Goal: Navigation & Orientation: Find specific page/section

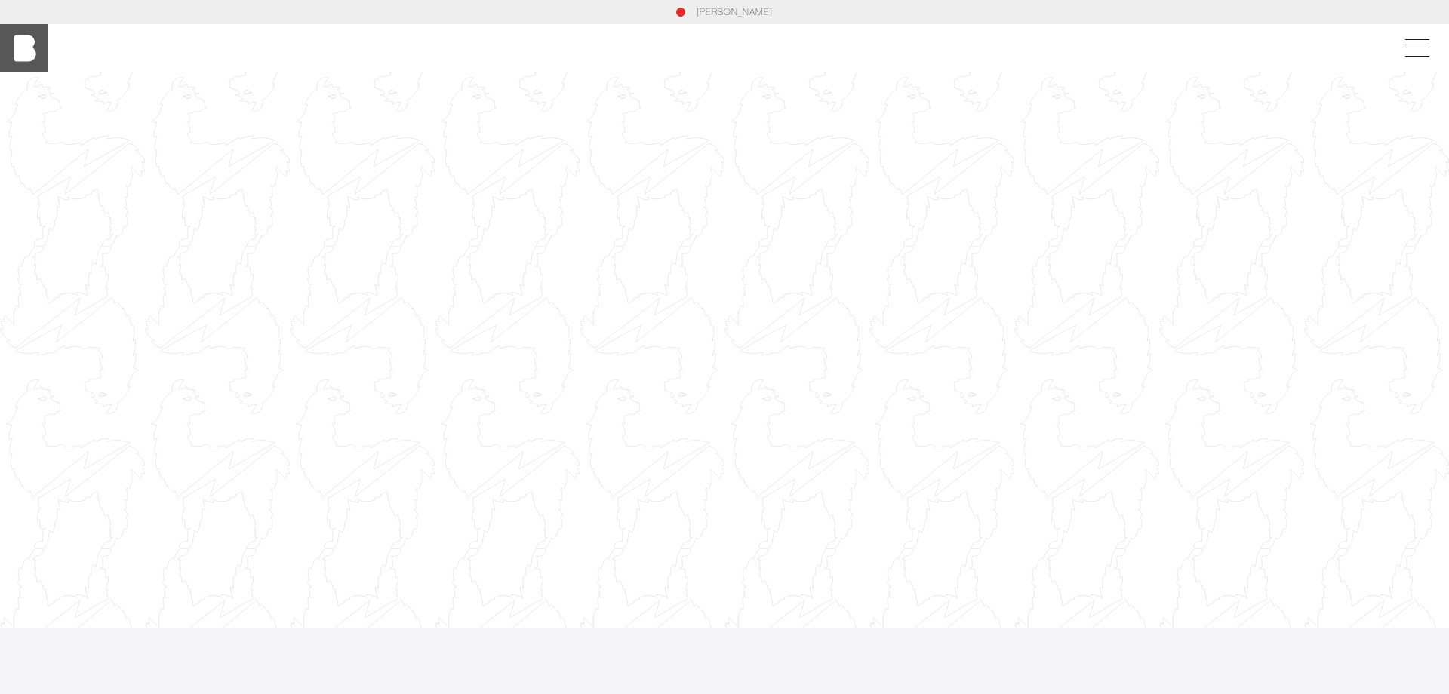
click at [29, 45] on img at bounding box center [24, 48] width 48 height 48
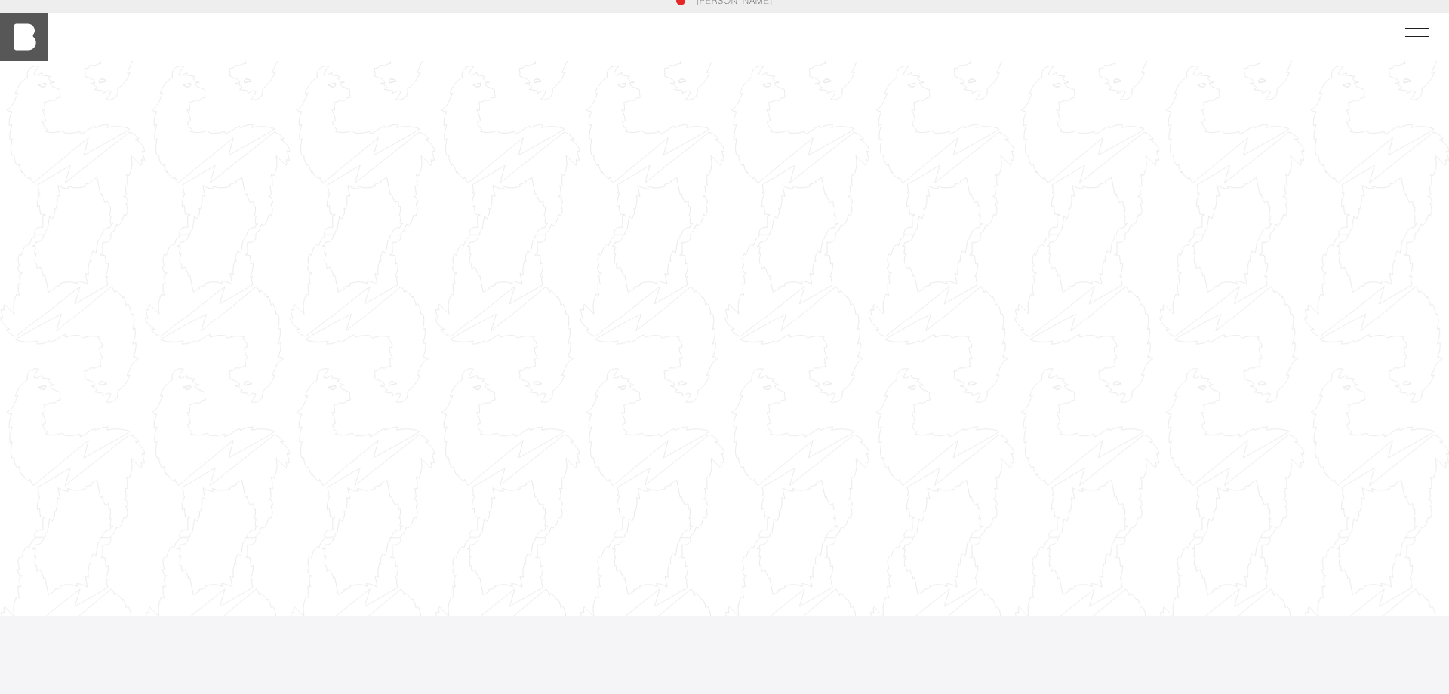
click at [26, 46] on img at bounding box center [24, 37] width 48 height 48
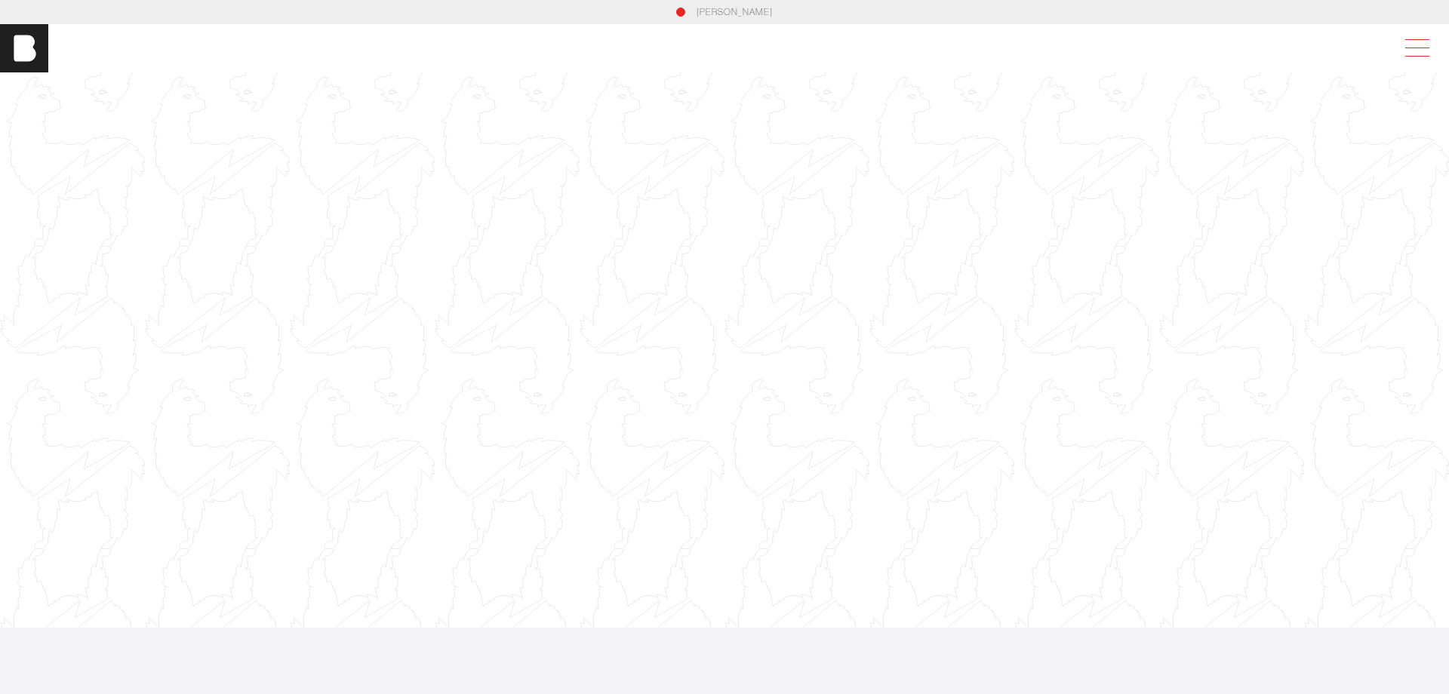
click at [1414, 52] on span at bounding box center [1414, 48] width 35 height 27
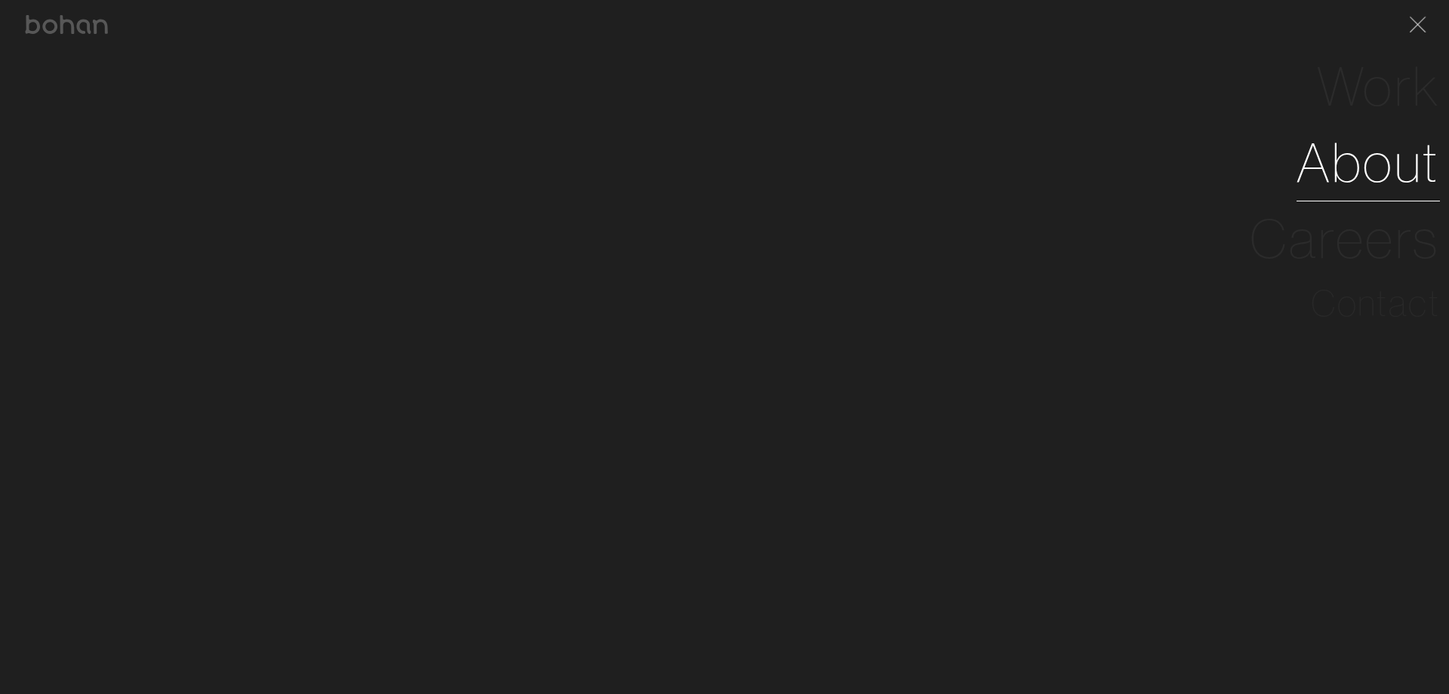
click at [1365, 183] on link "About" at bounding box center [1367, 163] width 143 height 76
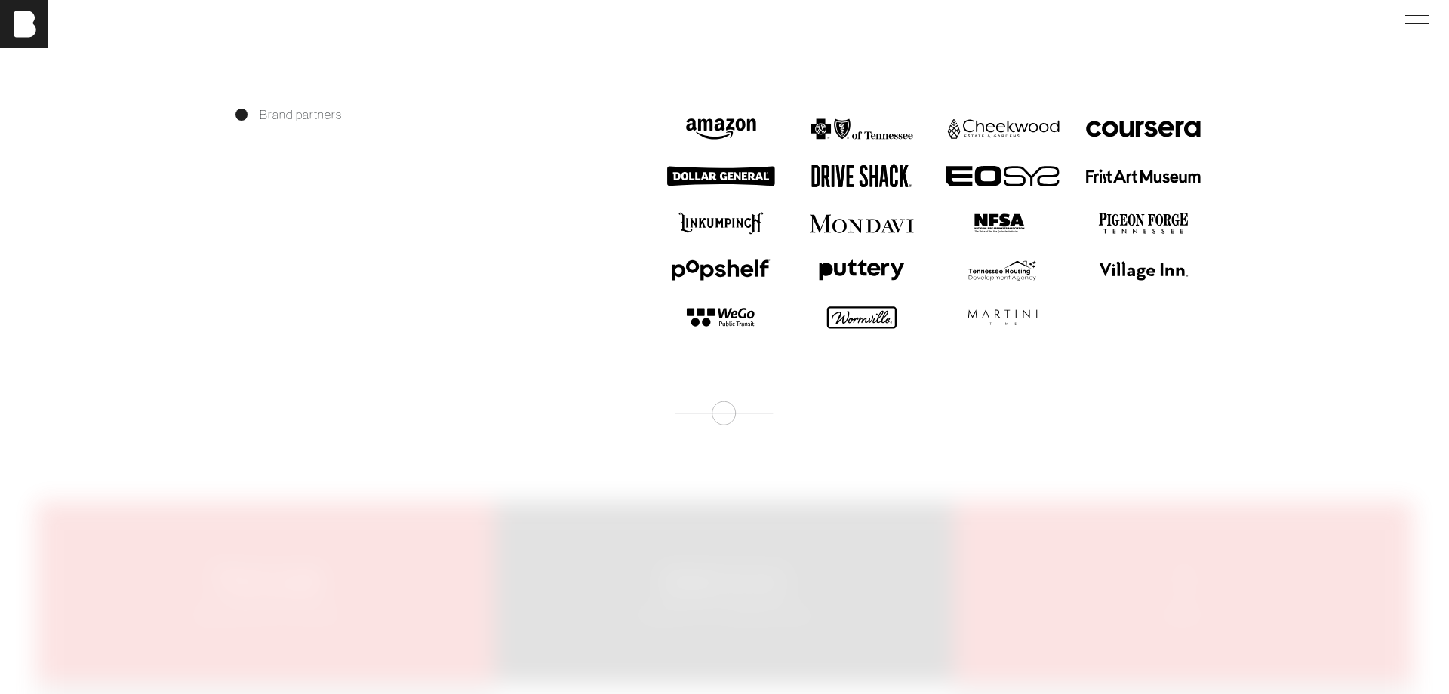
scroll to position [1428, 0]
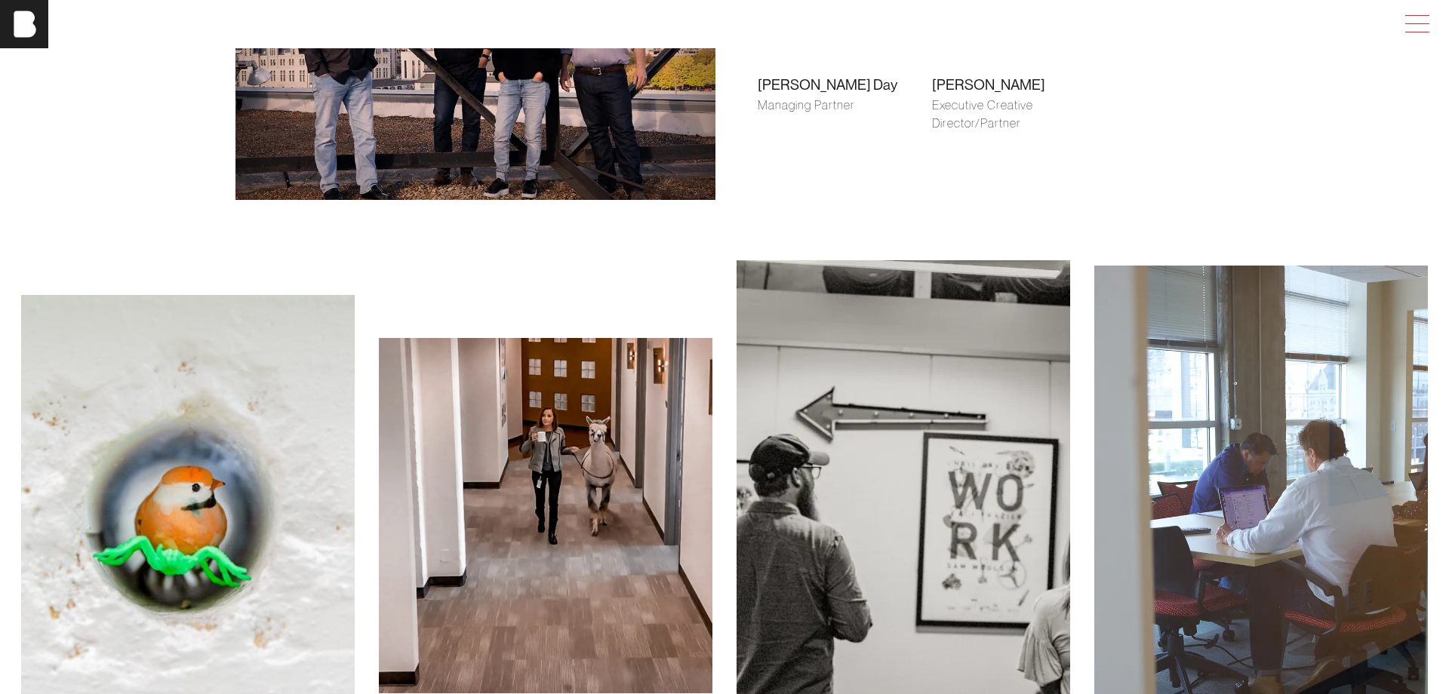
click at [1412, 23] on span at bounding box center [1417, 23] width 24 height 1
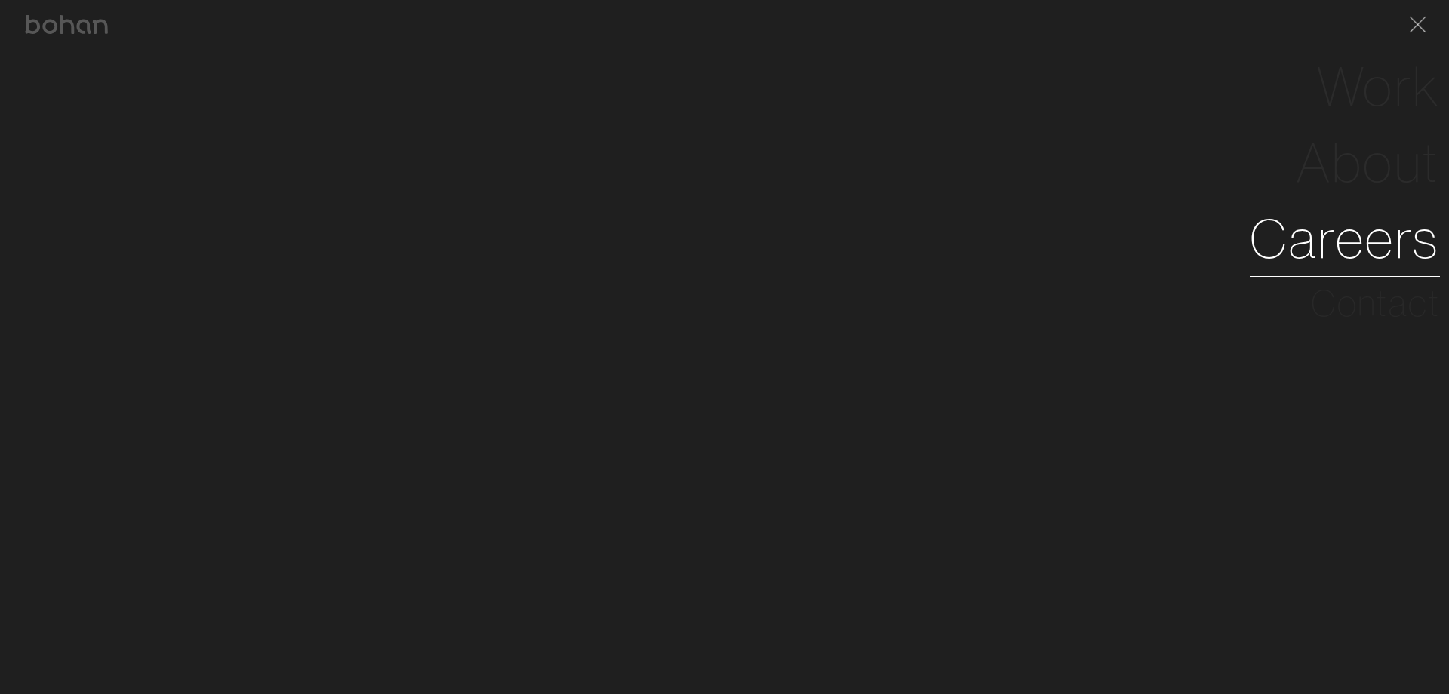
click at [1361, 239] on link "Careers" at bounding box center [1345, 239] width 190 height 76
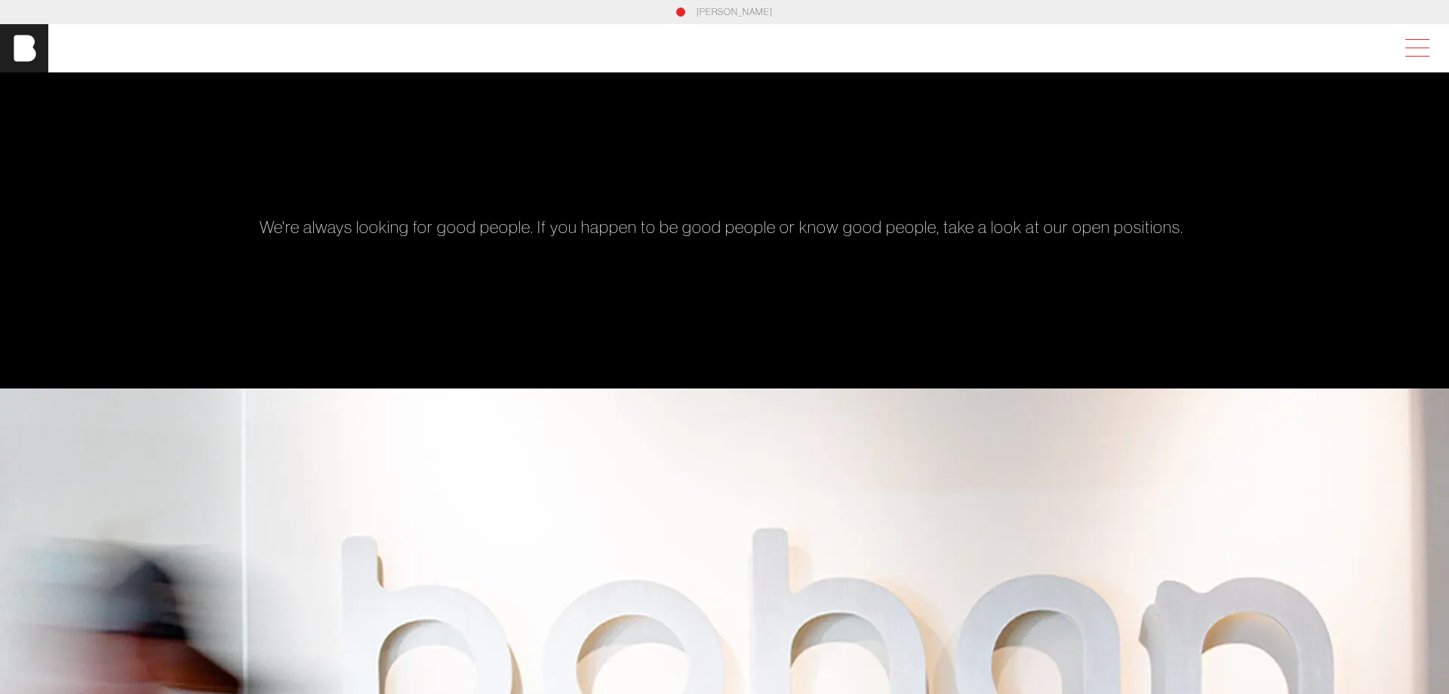
click at [1416, 56] on span at bounding box center [1417, 56] width 24 height 1
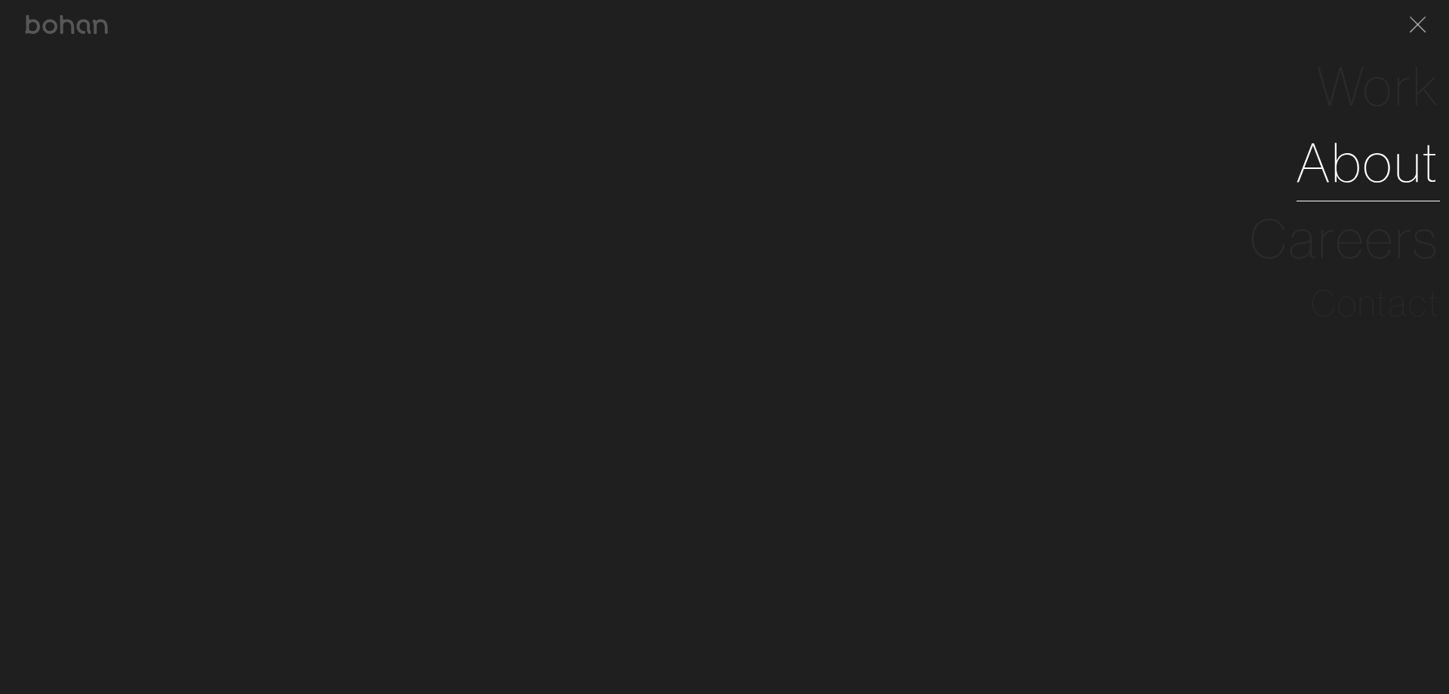
click at [1345, 161] on link "About" at bounding box center [1367, 163] width 143 height 76
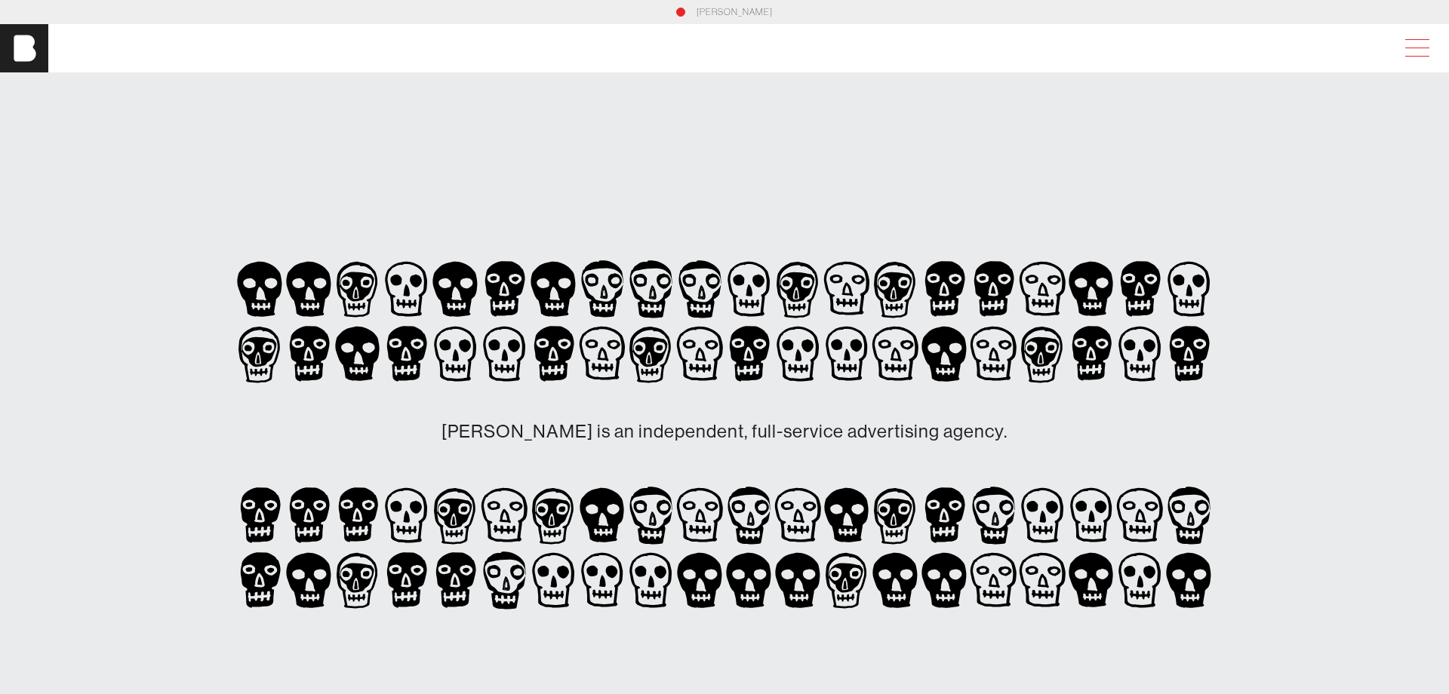
click at [1412, 56] on span at bounding box center [1417, 56] width 24 height 1
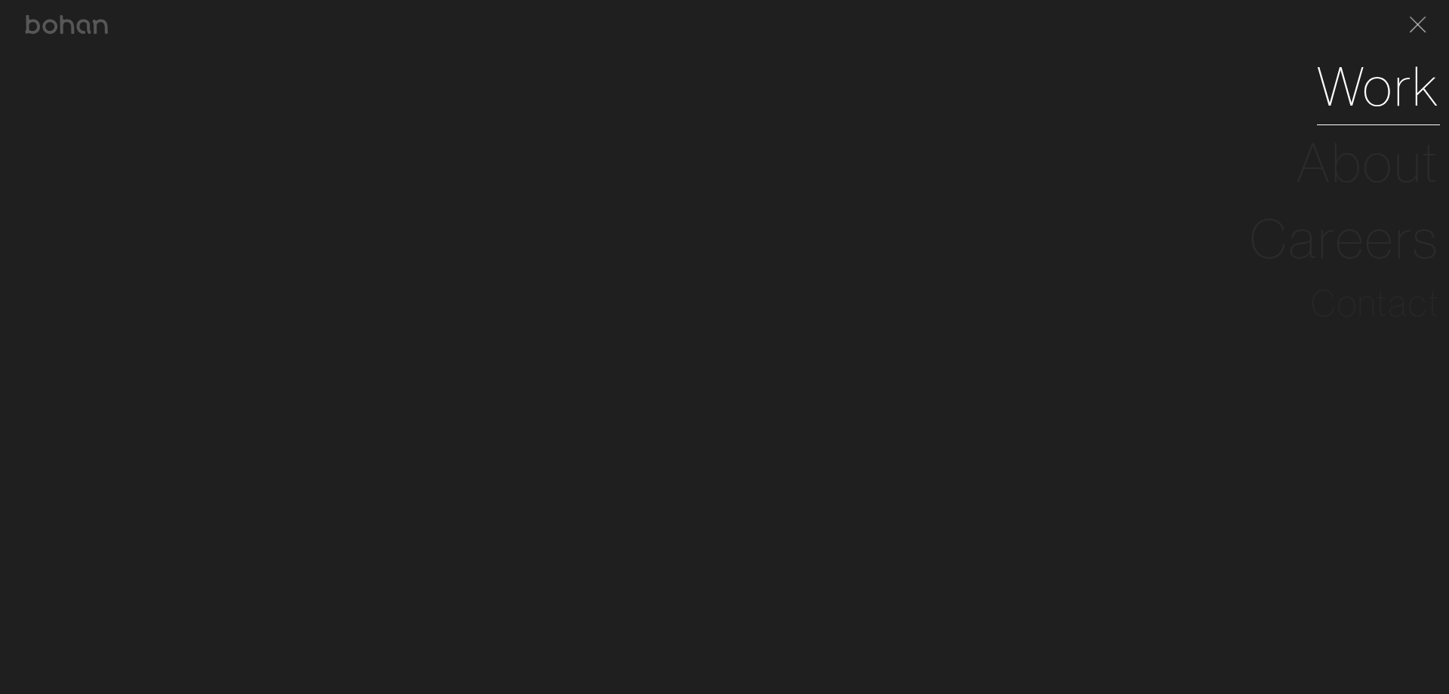
scroll to position [10, 0]
click at [1366, 85] on link "Work" at bounding box center [1378, 86] width 123 height 76
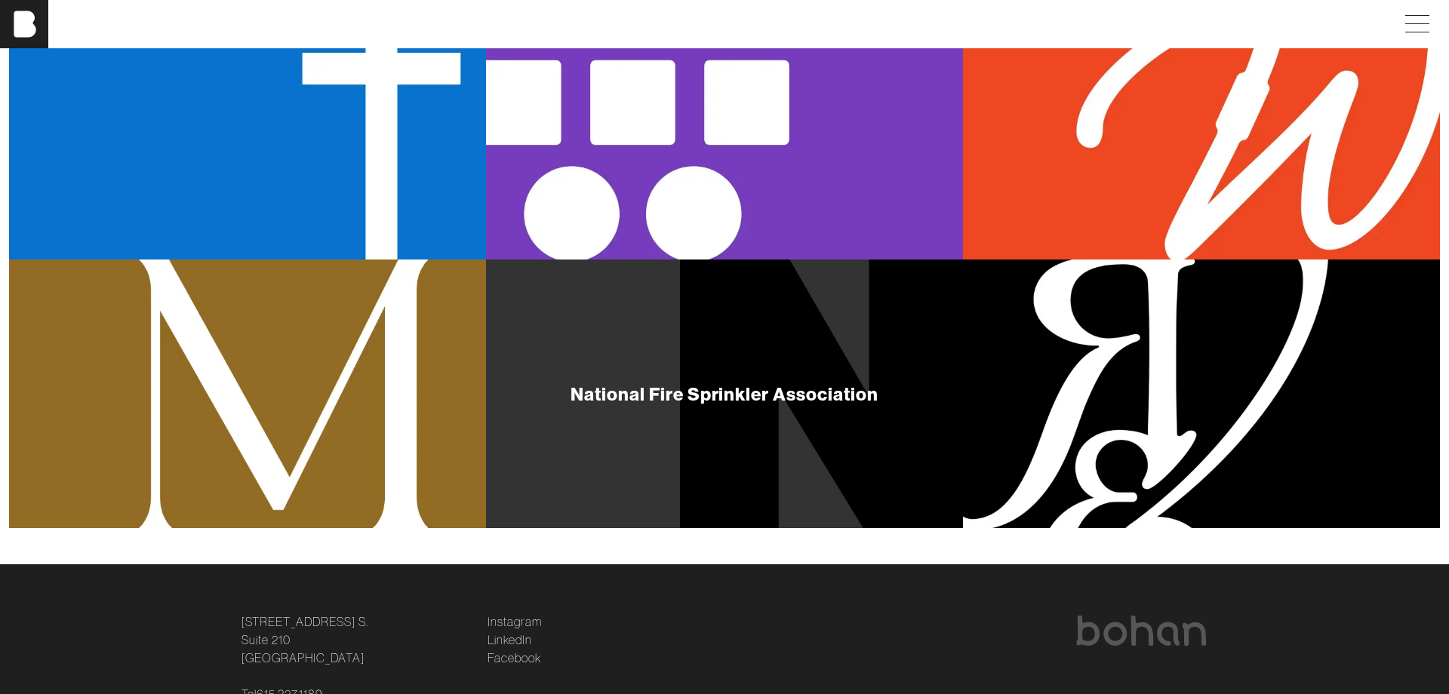
scroll to position [1344, 0]
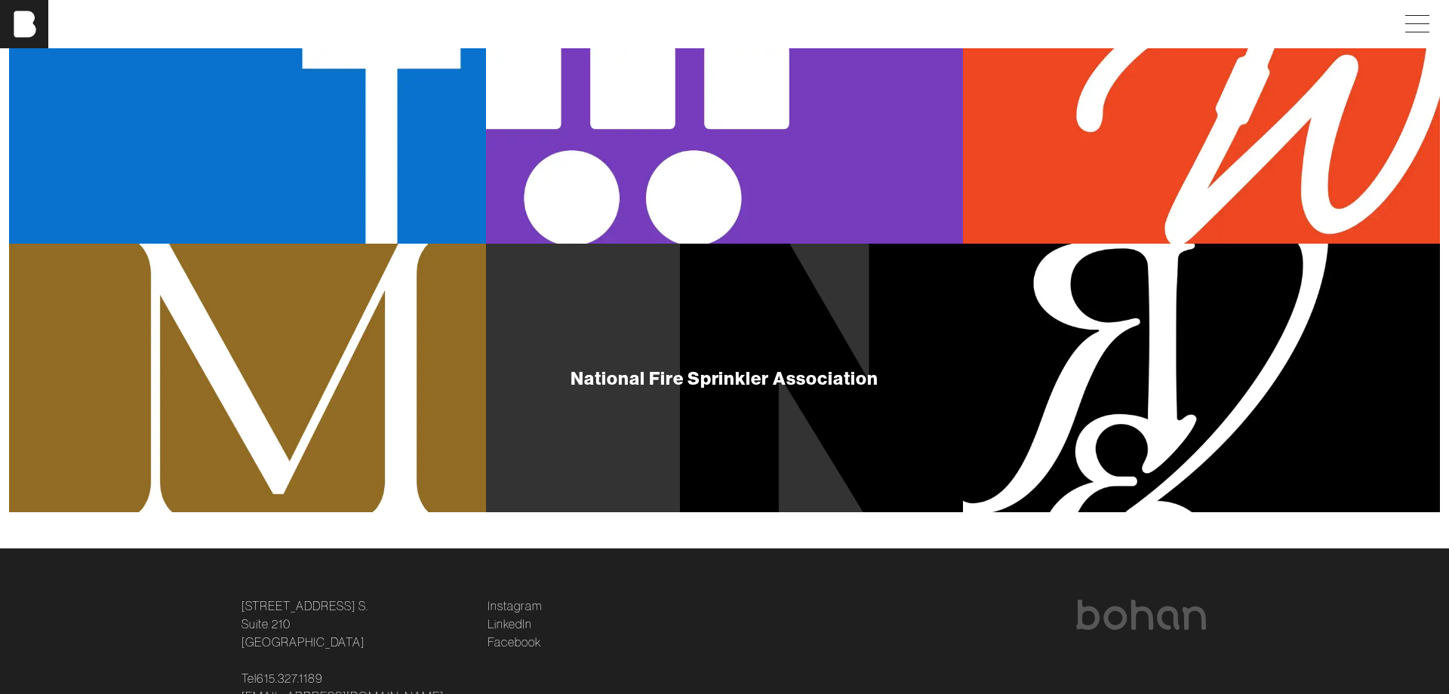
click at [721, 392] on div "National Fire Sprinkler Association" at bounding box center [724, 378] width 477 height 268
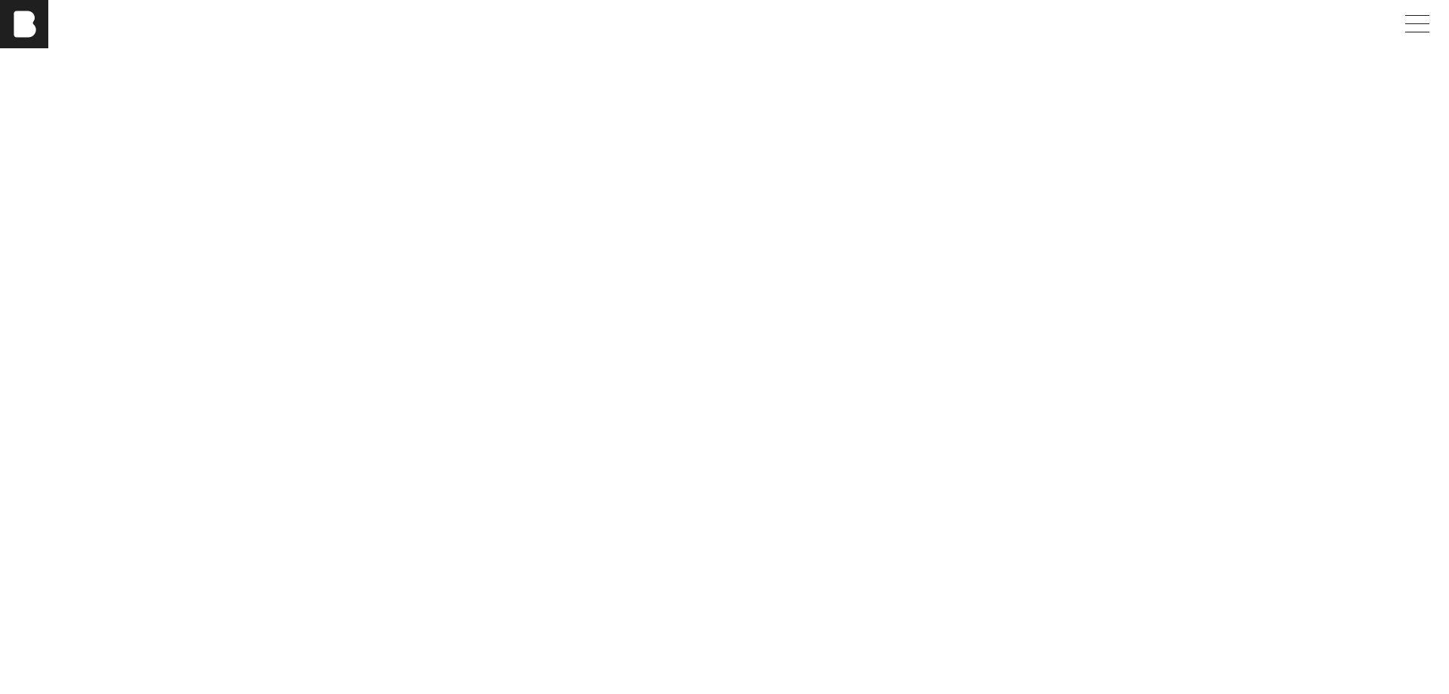
scroll to position [1838, 0]
click at [1406, 22] on span at bounding box center [1414, 24] width 35 height 27
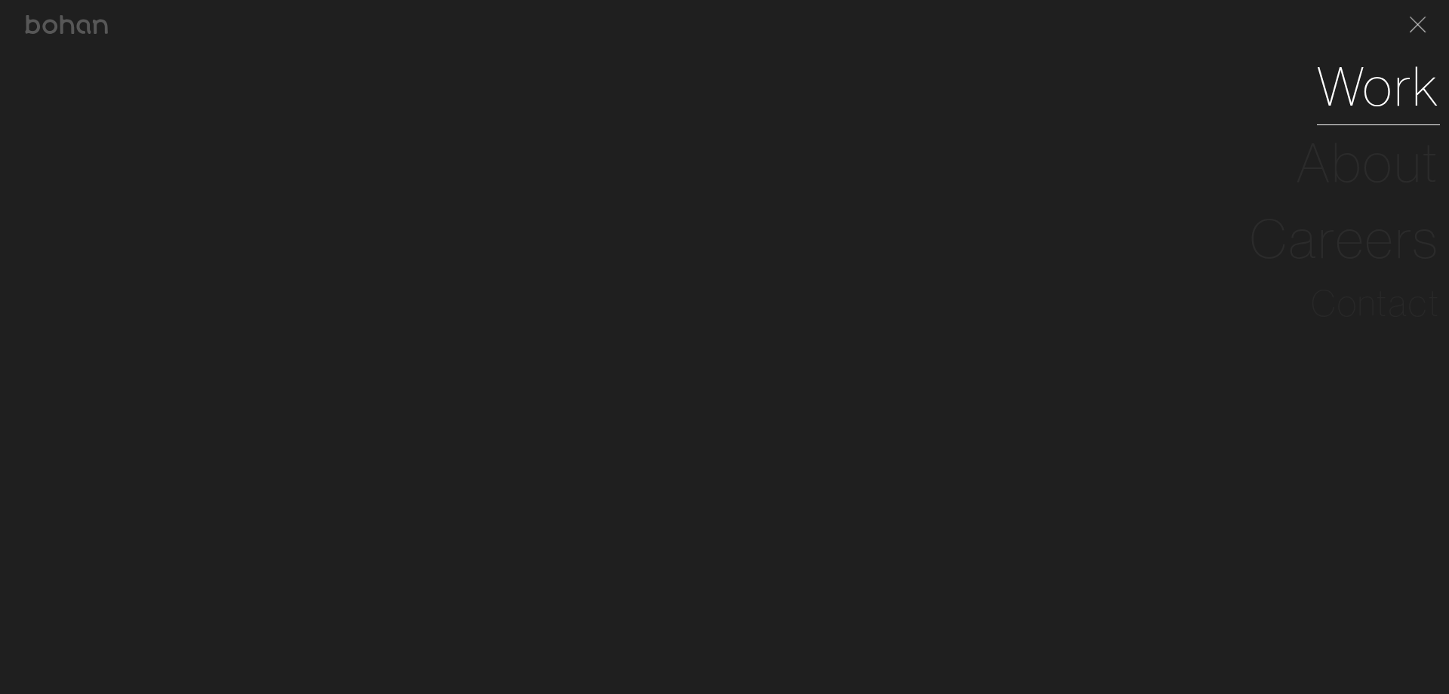
click at [1370, 93] on link "Work" at bounding box center [1378, 86] width 123 height 76
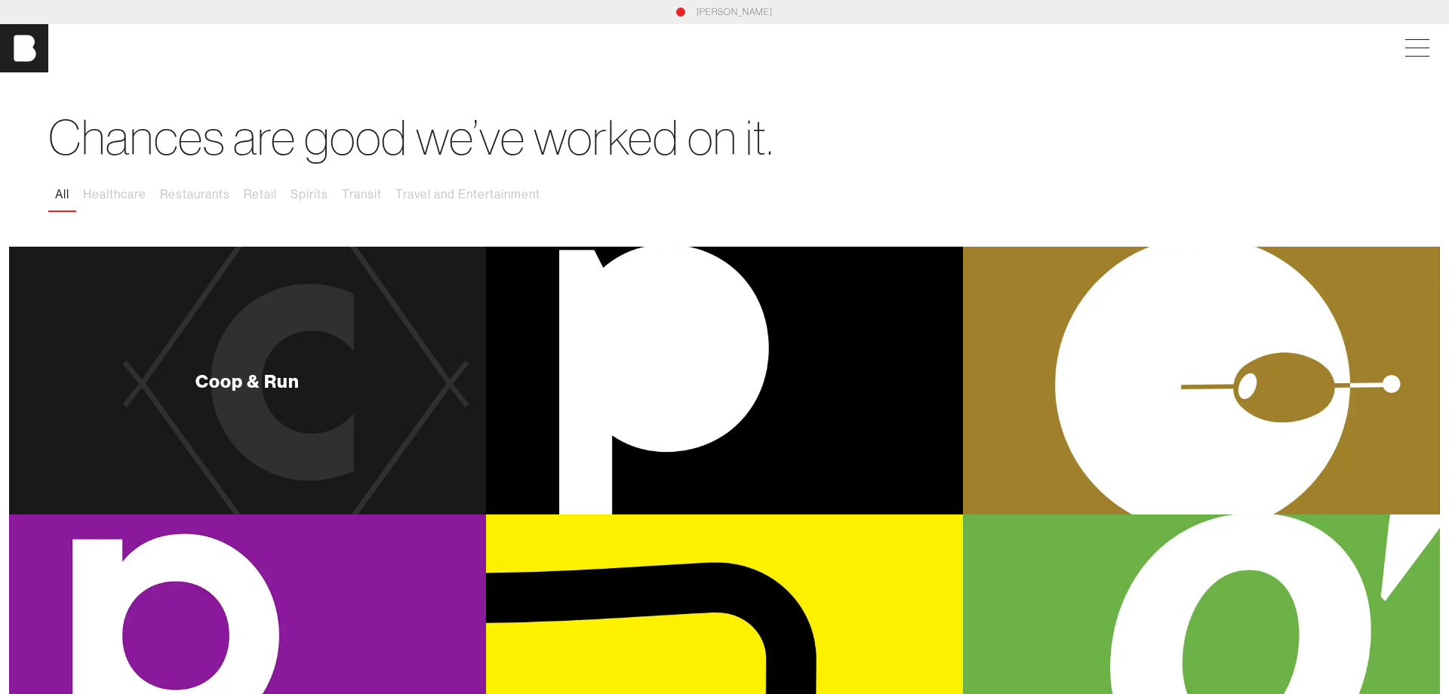
click at [370, 411] on div "Coop & Run" at bounding box center [247, 381] width 477 height 268
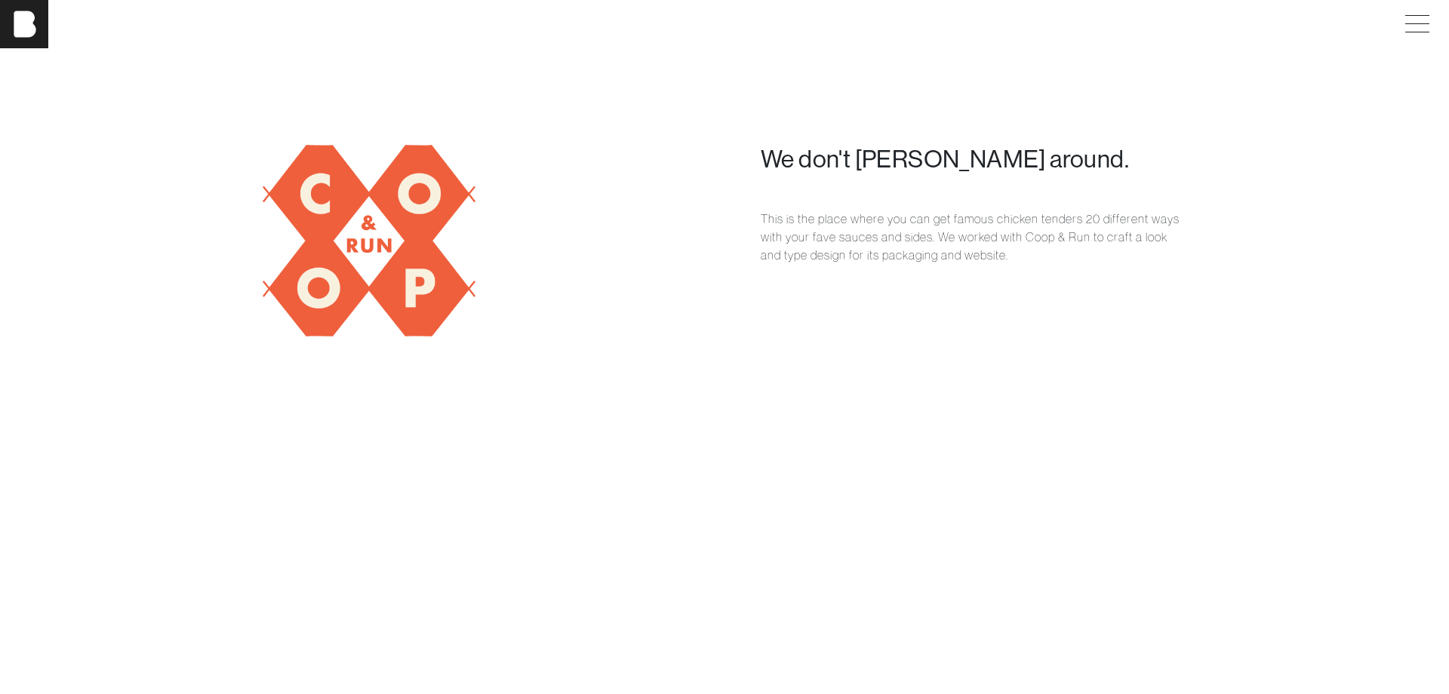
scroll to position [1189, 0]
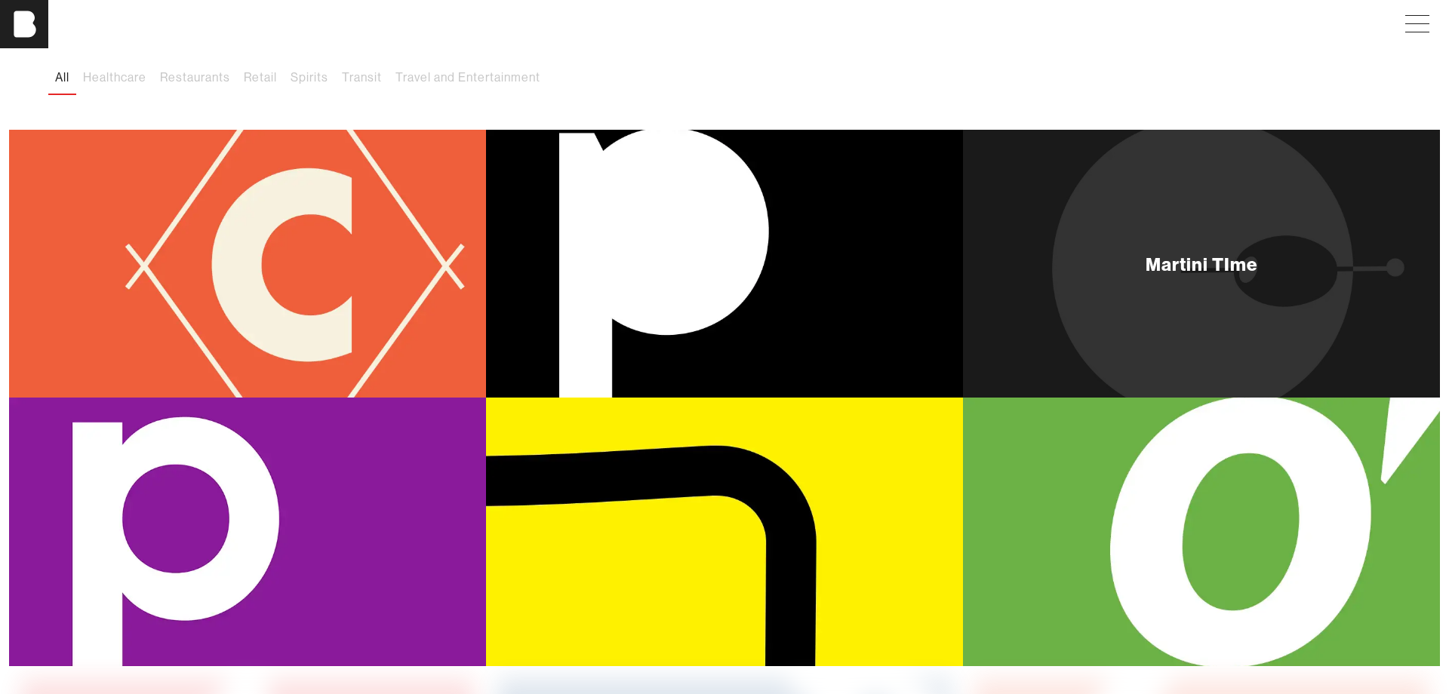
scroll to position [134, 0]
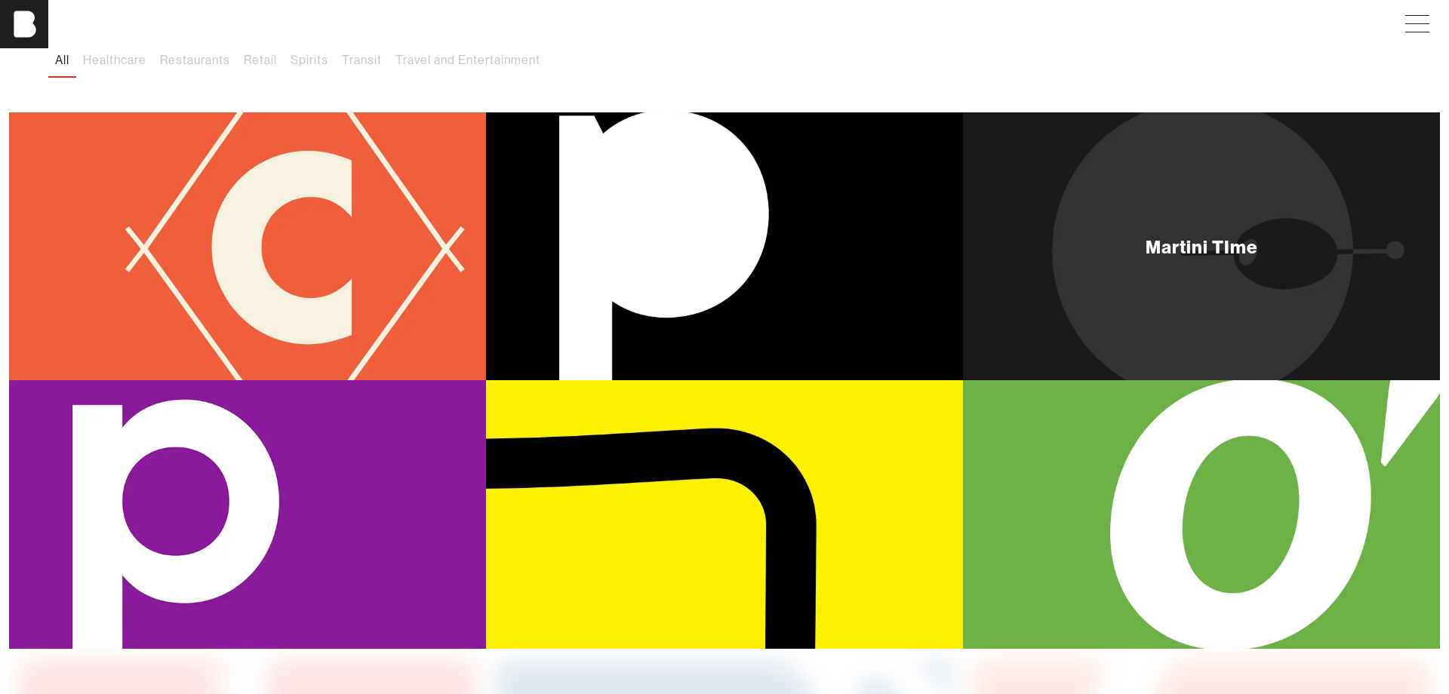
click at [1189, 296] on div "Martini TIme" at bounding box center [1201, 246] width 477 height 268
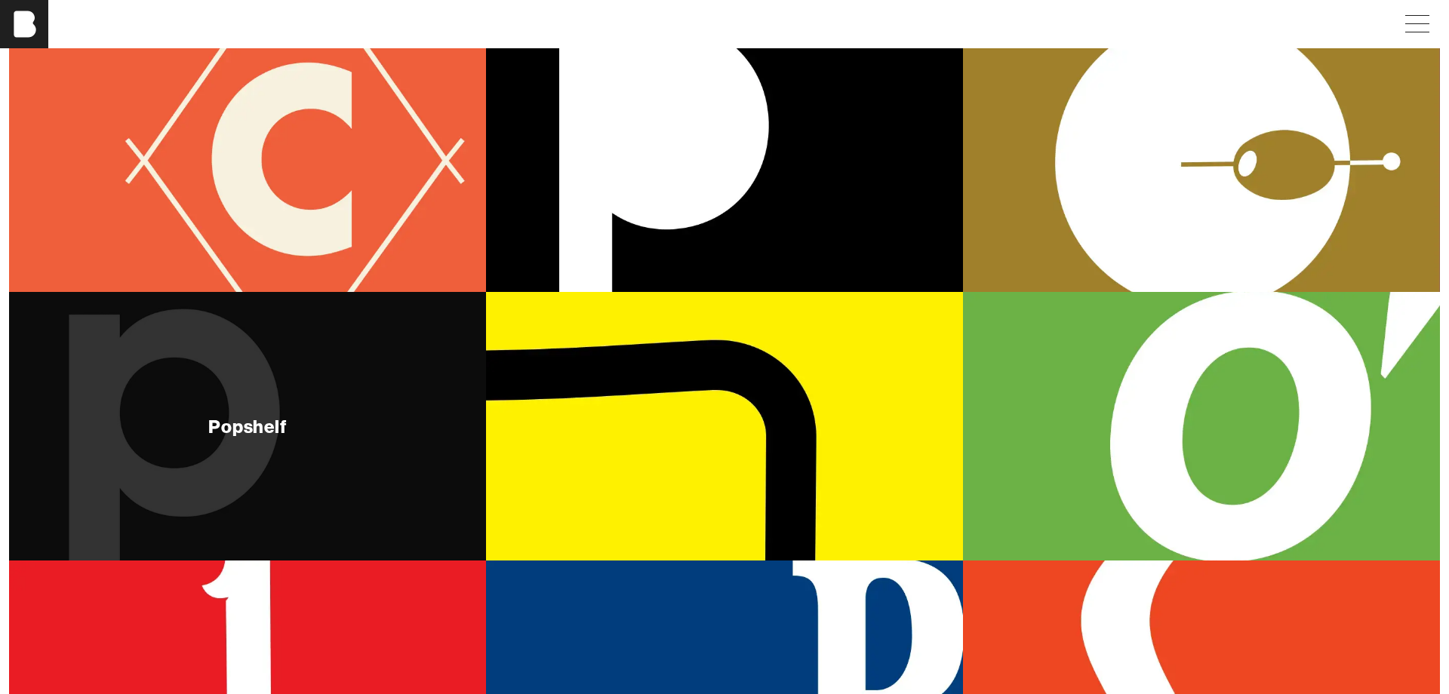
scroll to position [369, 0]
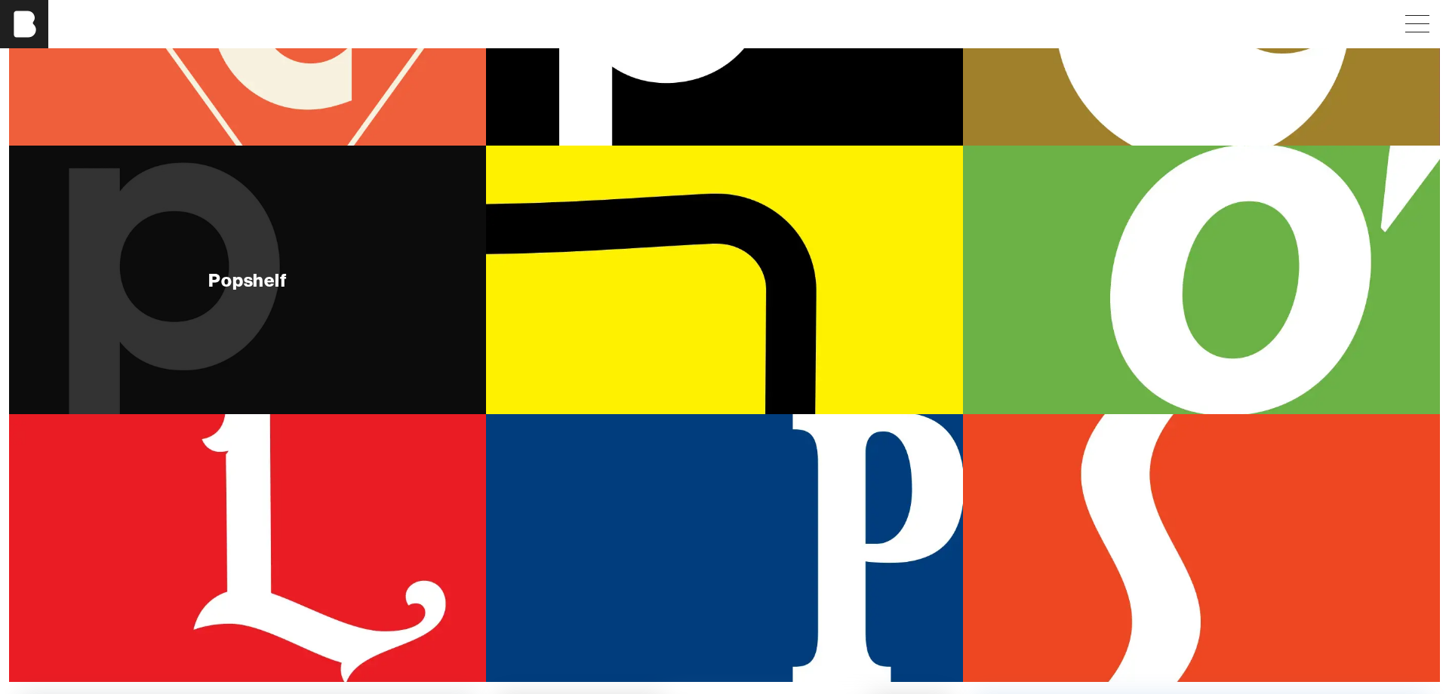
click at [317, 254] on div "Popshelf" at bounding box center [247, 280] width 477 height 268
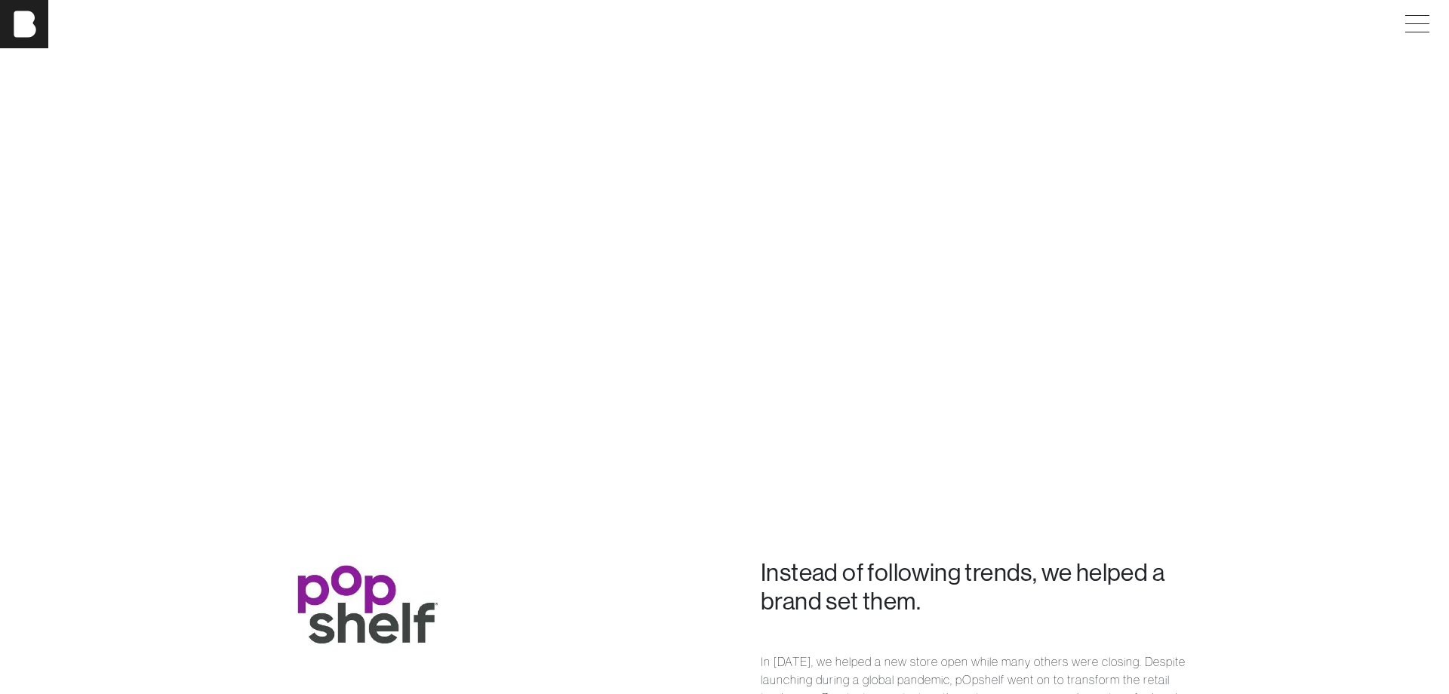
scroll to position [517, 0]
